Goal: Information Seeking & Learning: Find specific fact

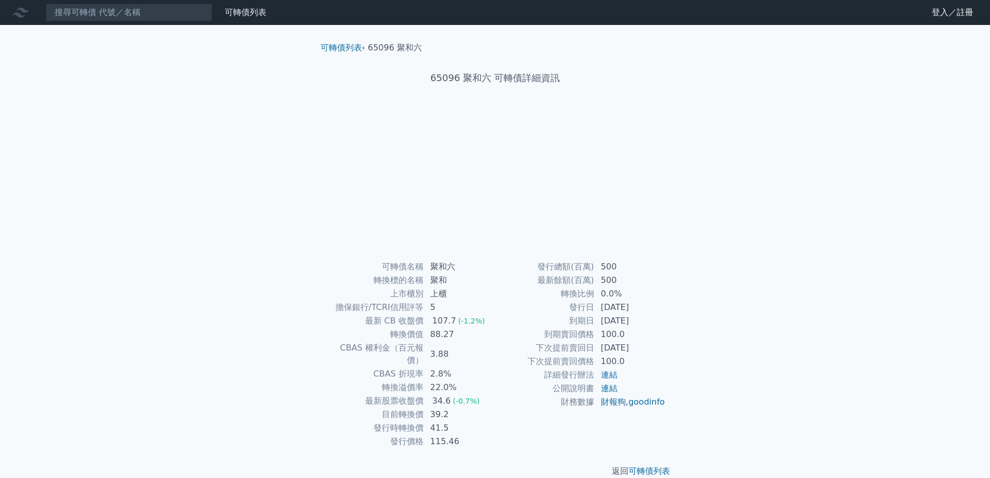
click at [436, 81] on h1 "65096 聚和六 可轉債詳細資訊" at bounding box center [495, 78] width 366 height 15
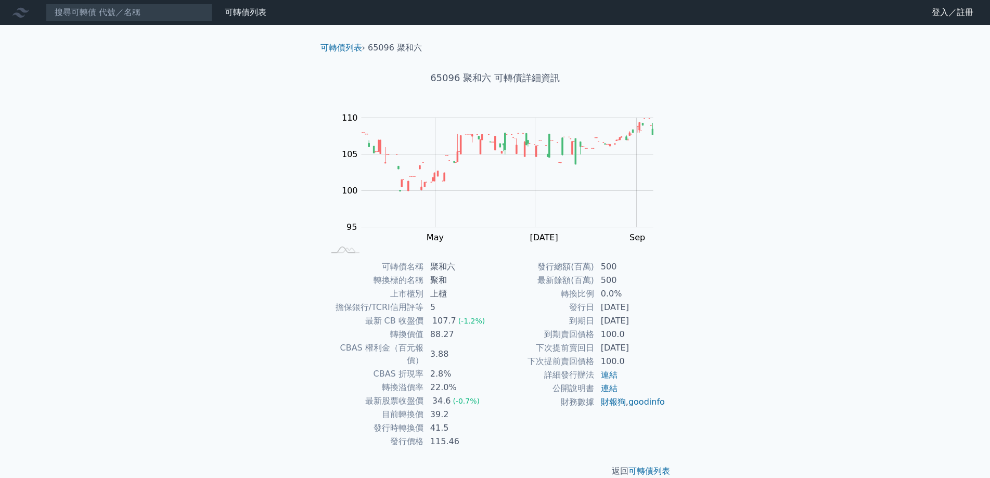
click at [443, 75] on h1 "65096 聚和六 可轉債詳細資訊" at bounding box center [495, 78] width 366 height 15
click at [397, 46] on li "65096 聚和六" at bounding box center [395, 48] width 54 height 12
click at [117, 16] on input at bounding box center [129, 13] width 166 height 18
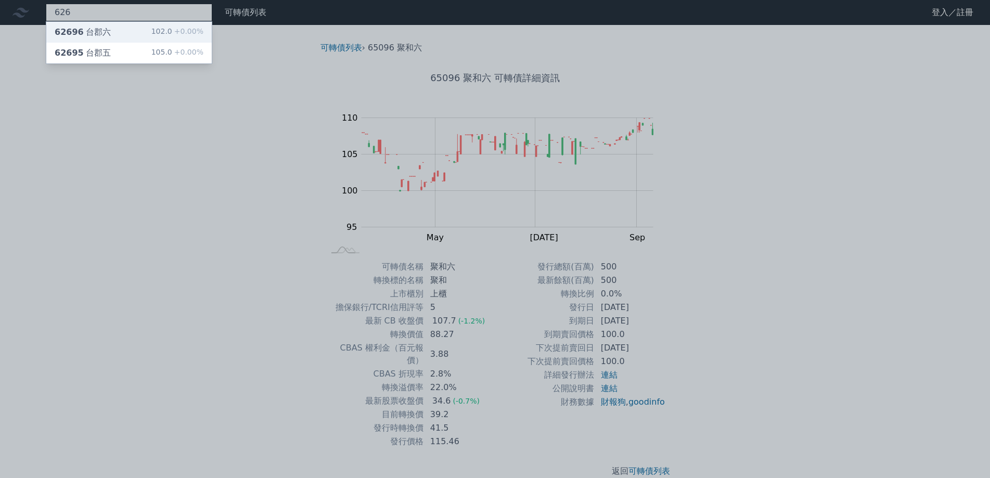
type input "626"
click at [101, 33] on div "62696 [GEOGRAPHIC_DATA]六" at bounding box center [83, 32] width 56 height 12
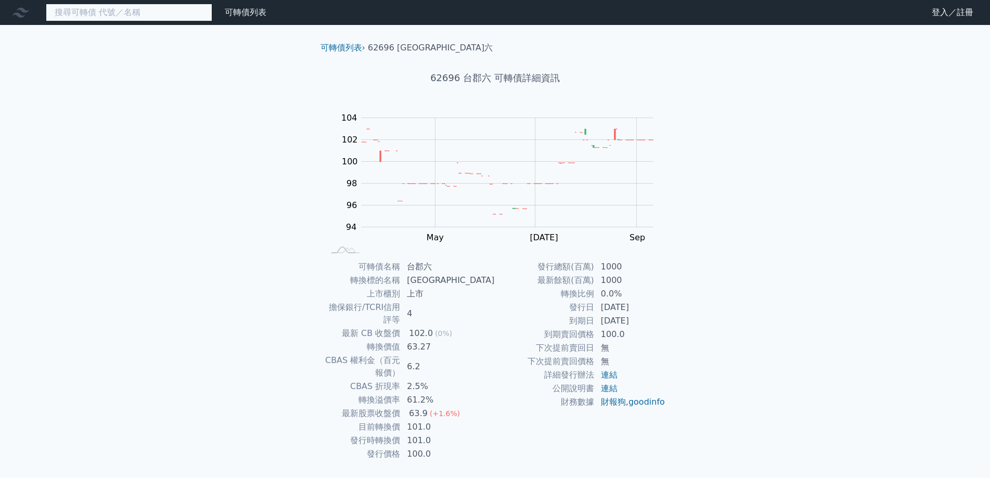
click at [92, 18] on input at bounding box center [129, 13] width 166 height 18
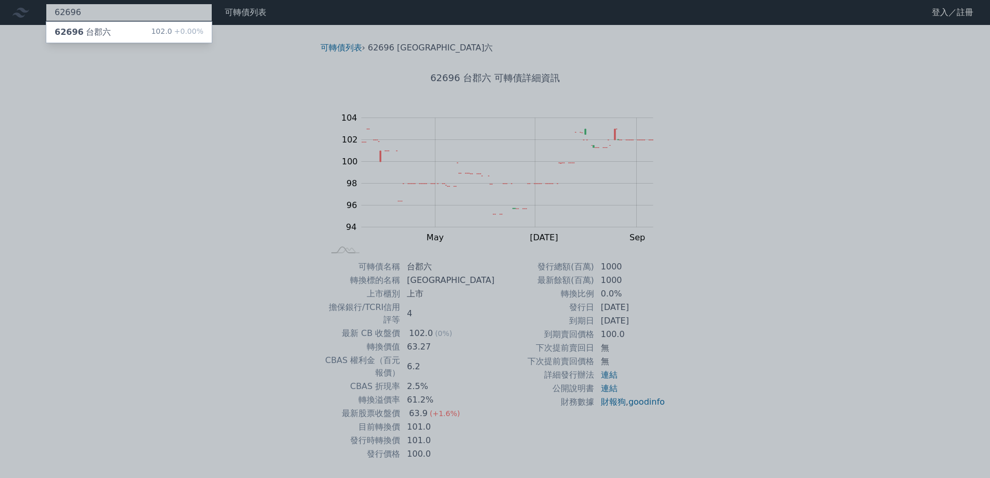
type input "62696"
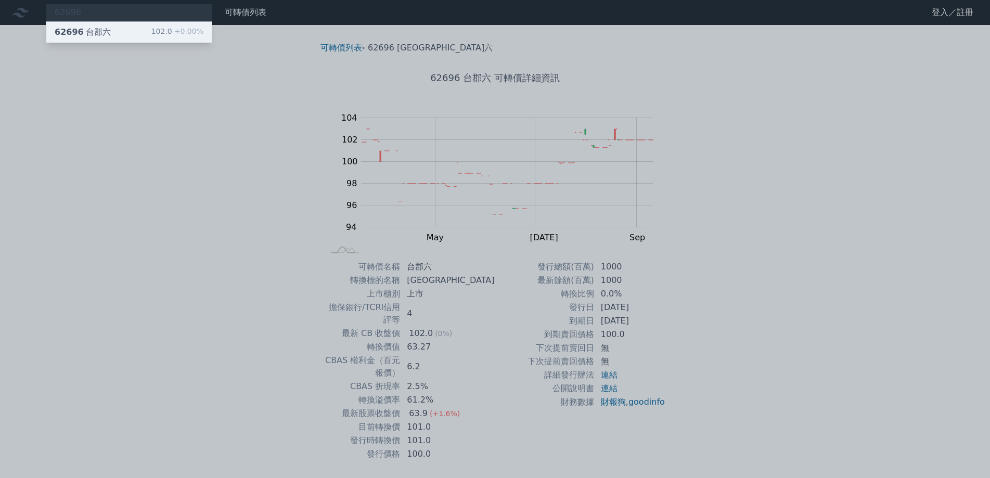
click at [92, 28] on div "62696 [GEOGRAPHIC_DATA]六" at bounding box center [83, 32] width 56 height 12
